Goal: Navigation & Orientation: Find specific page/section

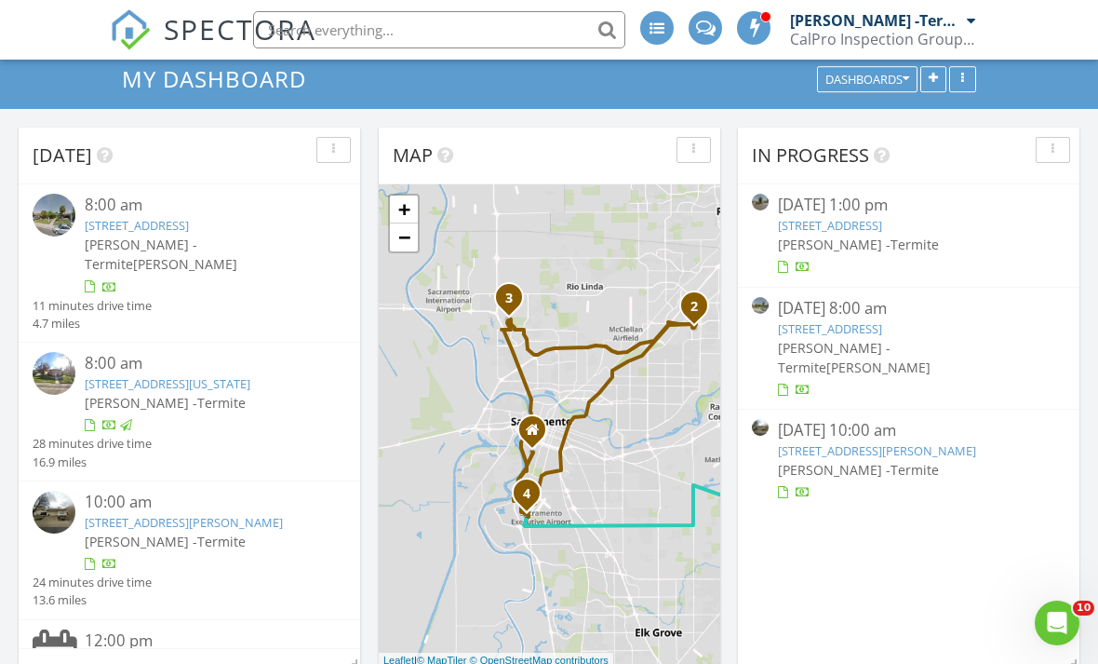
scroll to position [1695, 1099]
click at [145, 225] on link "6661 S Land Park Dr, Sacramento, CA 95831" at bounding box center [137, 225] width 104 height 17
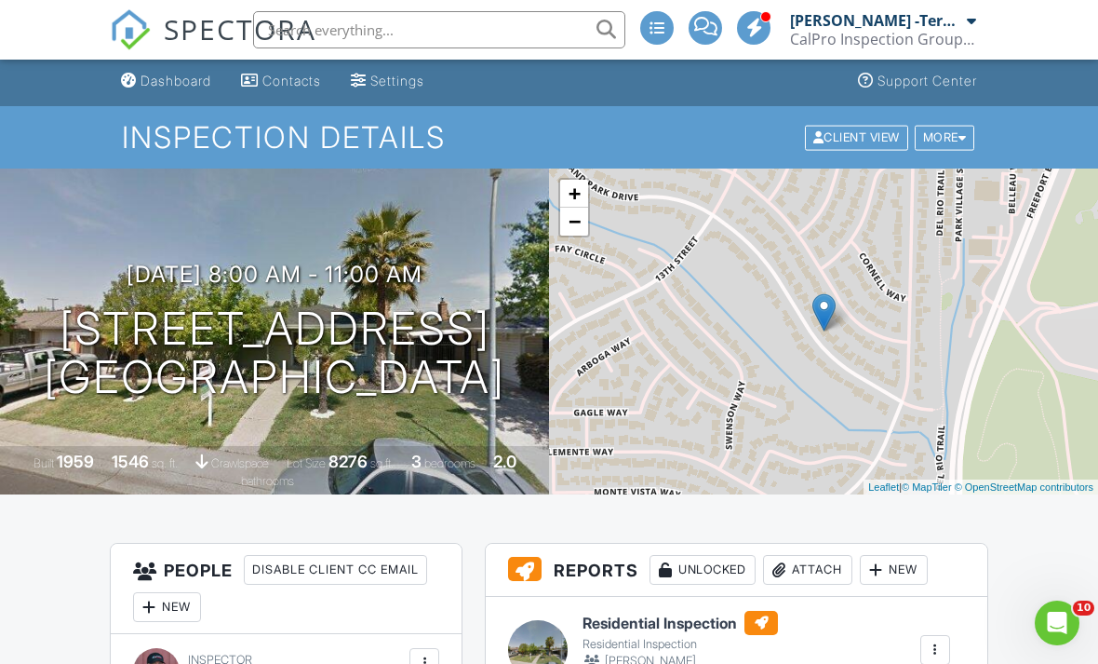
scroll to position [4, 0]
click at [169, 20] on span "SPECTORA" at bounding box center [240, 28] width 153 height 39
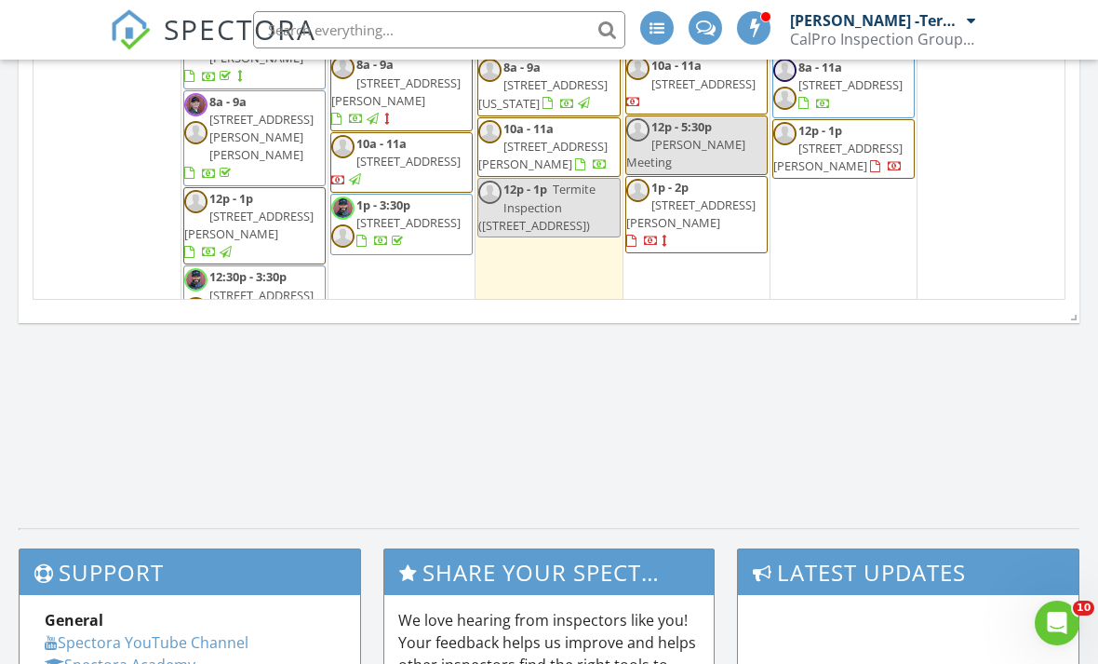
scroll to position [986, 0]
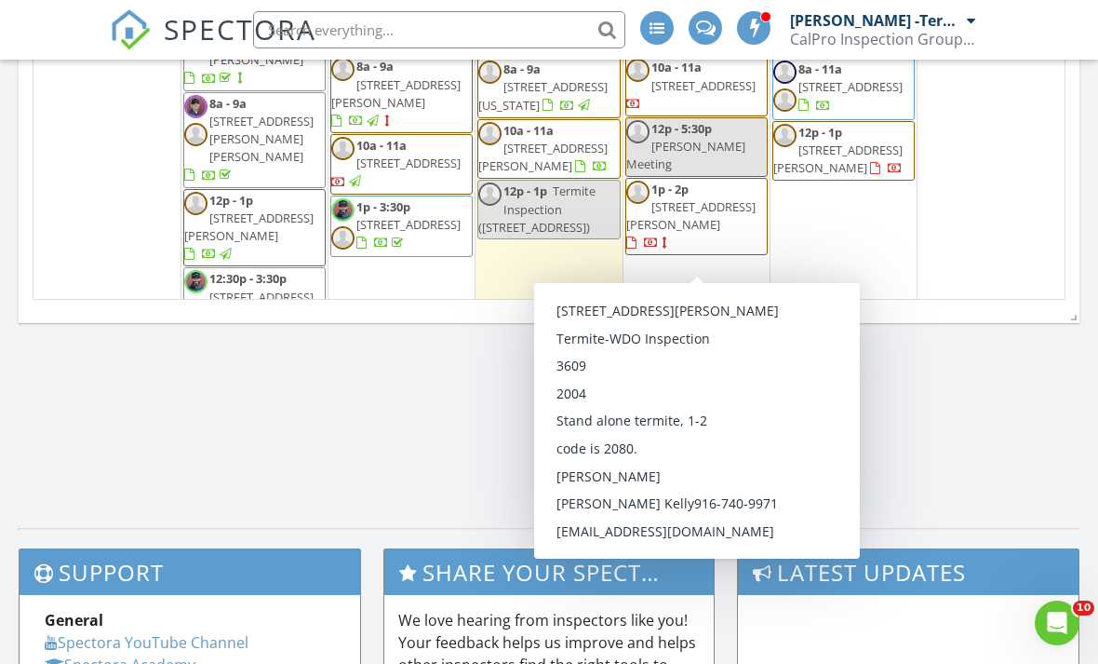
click at [687, 233] on span "1617 Baroness Way, Roseville 95747" at bounding box center [691, 215] width 129 height 34
